Goal: Information Seeking & Learning: Learn about a topic

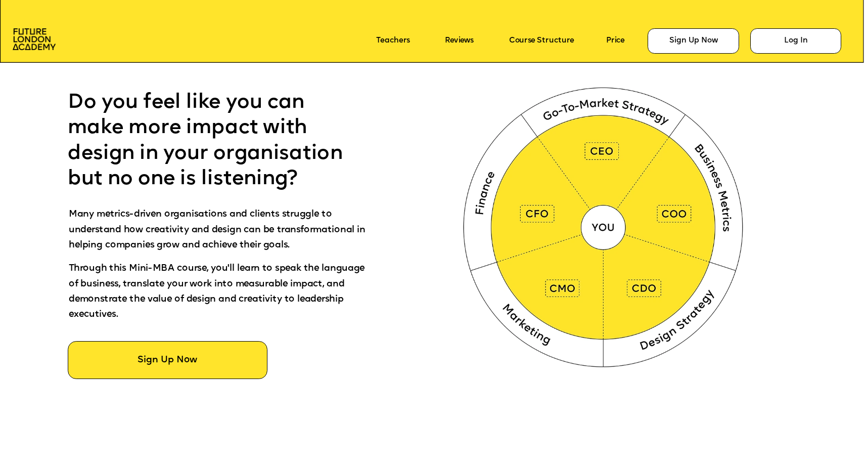
scroll to position [597, 0]
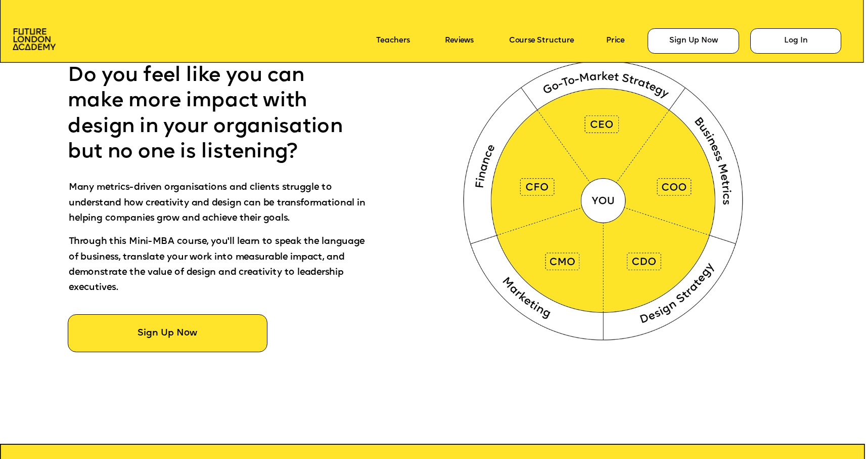
click at [415, 353] on div at bounding box center [477, 208] width 1560 height 552
